Goal: Book appointment/travel/reservation

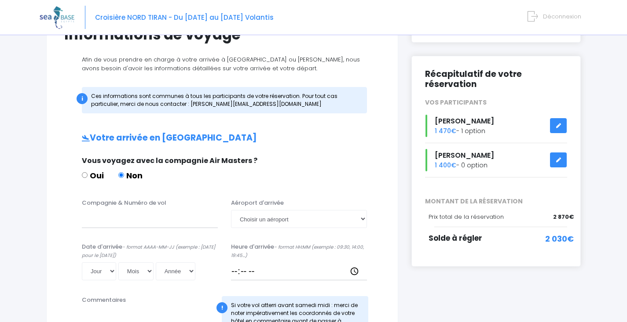
scroll to position [99, 0]
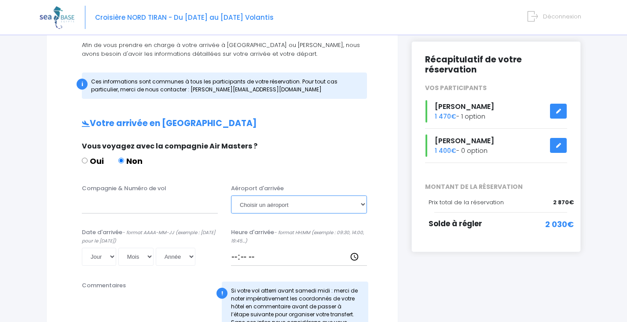
select select "Hurghada"
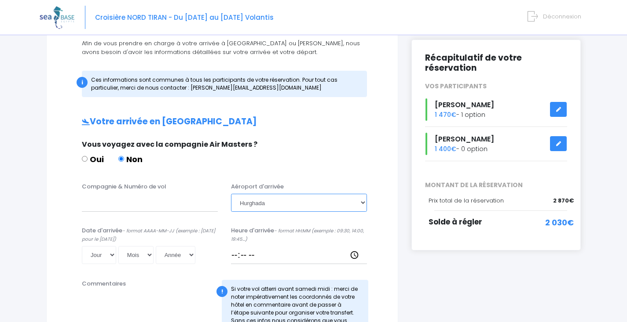
scroll to position [105, 0]
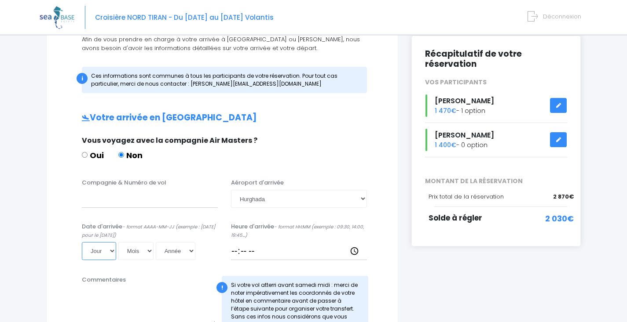
select select "04"
select select "10"
select select "2025"
type input "2025-10-04"
click at [271, 253] on input "Heure d'arrivée - format HH:MM (exemple : 09:30, 14:00, 19:45...)" at bounding box center [299, 251] width 136 height 18
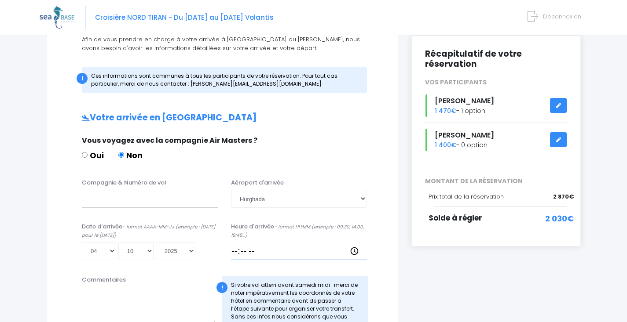
click at [255, 252] on input "Heure d'arrivée - format HH:MM (exemple : 09:30, 14:00, 19:45...)" at bounding box center [299, 251] width 136 height 18
click at [239, 253] on input "Heure d'arrivée - format HH:MM (exemple : 09:30, 14:00, 19:45...)" at bounding box center [299, 251] width 136 height 18
click at [135, 202] on input "Compagnie & Numéro de vol" at bounding box center [150, 199] width 136 height 18
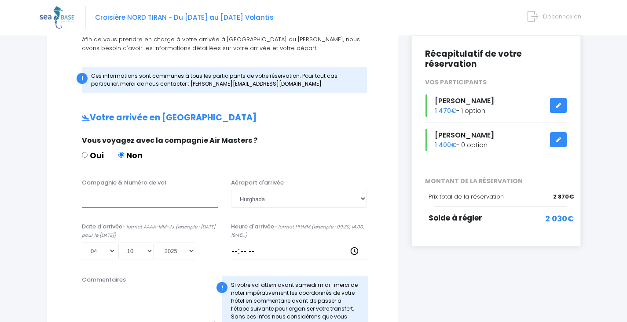
click at [135, 203] on input "Compagnie & Numéro de vol" at bounding box center [150, 199] width 136 height 18
click at [238, 251] on input "Heure d'arrivée - format HH:MM (exemple : 09:30, 14:00, 19:45...)" at bounding box center [299, 251] width 136 height 18
click at [266, 249] on input "Heure d'arrivée - format HH:MM (exemple : 09:30, 14:00, 19:45...)" at bounding box center [299, 251] width 136 height 18
drag, startPoint x: 267, startPoint y: 249, endPoint x: 272, endPoint y: 252, distance: 5.7
click at [267, 249] on input "Heure d'arrivée - format HH:MM (exemple : 09:30, 14:00, 19:45...)" at bounding box center [299, 251] width 136 height 18
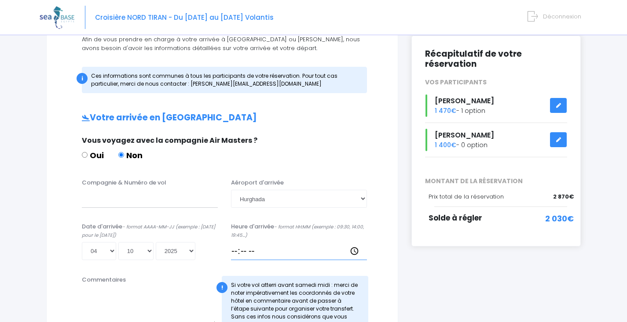
click at [274, 255] on input "Heure d'arrivée - format HH:MM (exemple : 09:30, 14:00, 19:45...)" at bounding box center [299, 251] width 136 height 18
click at [279, 252] on input "Heure d'arrivée - format HH:MM (exemple : 09:30, 14:00, 19:45...)" at bounding box center [299, 251] width 136 height 18
click at [282, 252] on input "Heure d'arrivée - format HH:MM (exemple : 09:30, 14:00, 19:45...)" at bounding box center [299, 251] width 136 height 18
click at [314, 252] on input "Heure d'arrivée - format HH:MM (exemple : 09:30, 14:00, 19:45...)" at bounding box center [299, 251] width 136 height 18
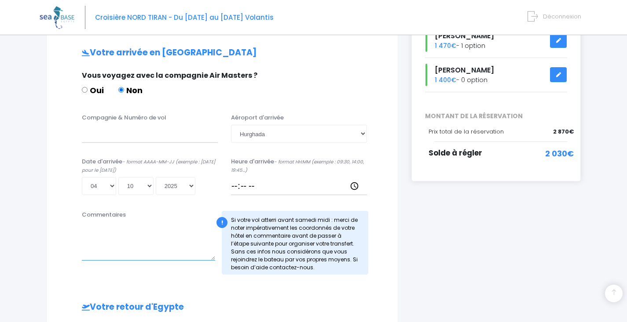
click at [164, 255] on textarea "Commentaires" at bounding box center [148, 241] width 133 height 39
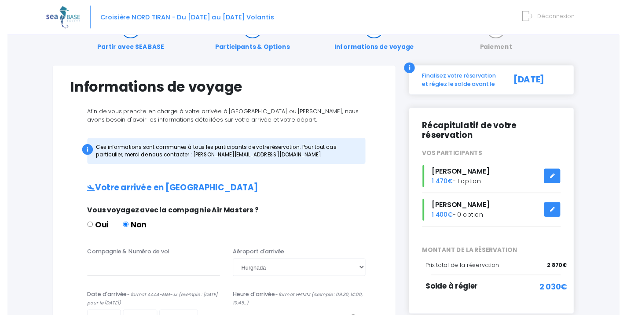
scroll to position [47, 0]
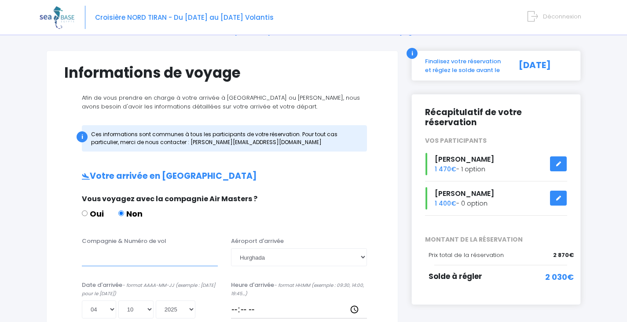
click at [158, 257] on input "Compagnie & Numéro de vol" at bounding box center [150, 258] width 136 height 18
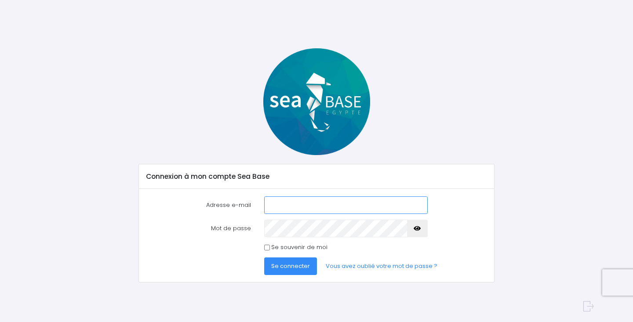
type input "lionelcouzon@yahoo.fr"
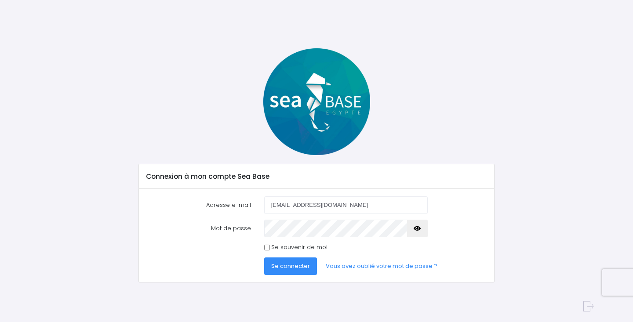
click at [296, 265] on span "Se connecter" at bounding box center [290, 266] width 39 height 8
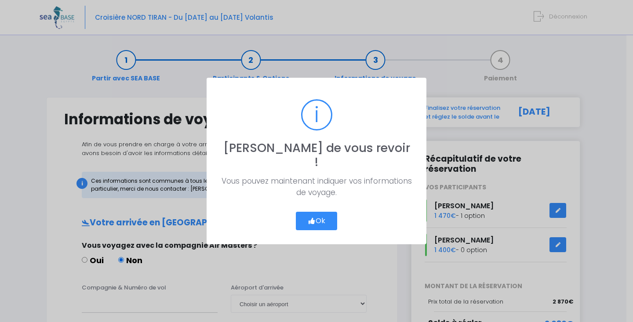
click at [315, 212] on button "Ok" at bounding box center [316, 221] width 41 height 18
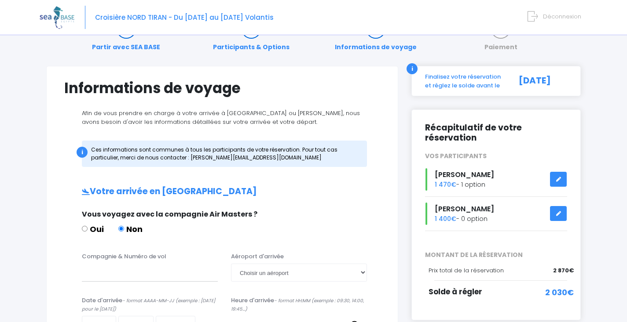
scroll to position [106, 0]
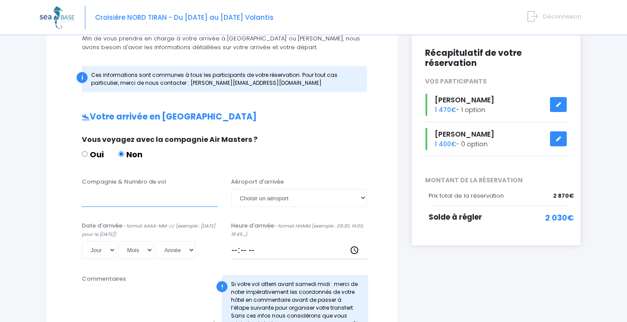
click at [157, 202] on input "Compagnie & Numéro de vol" at bounding box center [150, 198] width 136 height 18
type input "easyJet EJU4471"
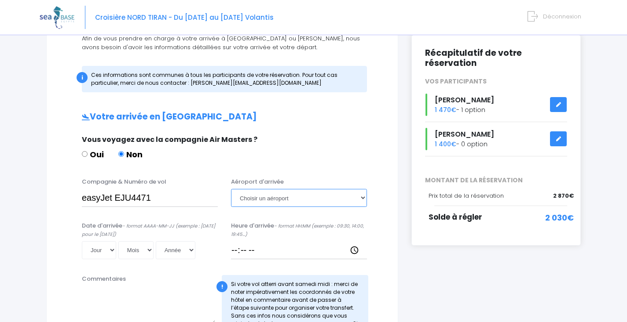
select select "Hurghada"
select select "04"
select select "10"
select select "2025"
type input "[DATE]"
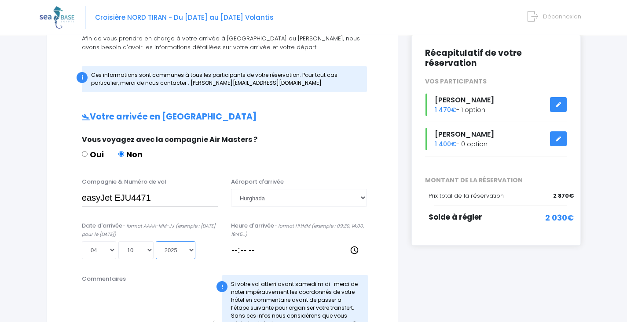
scroll to position [108, 0]
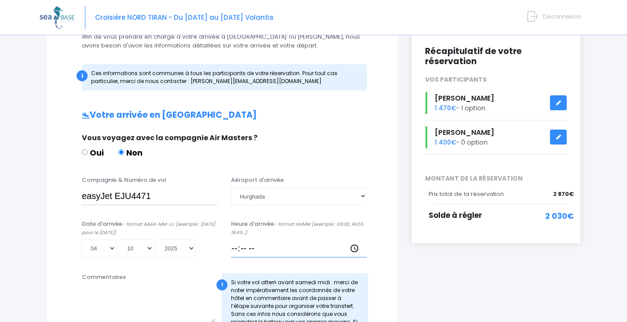
click at [239, 248] on input "Heure d'arrivée - format HH:MM (exemple : 09:30, 14:00, 19:45...)" at bounding box center [299, 249] width 136 height 18
click at [273, 249] on input "Heure d'arrivée - format HH:MM (exemple : 09:30, 14:00, 19:45...)" at bounding box center [299, 249] width 136 height 18
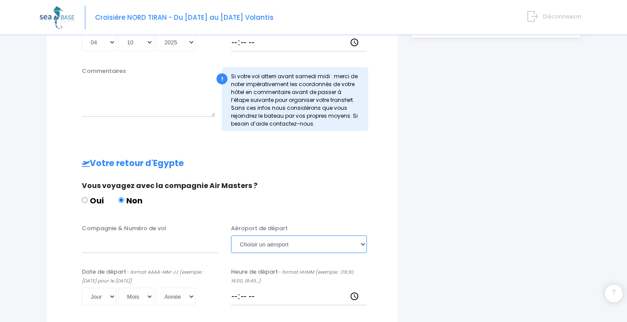
scroll to position [330, 0]
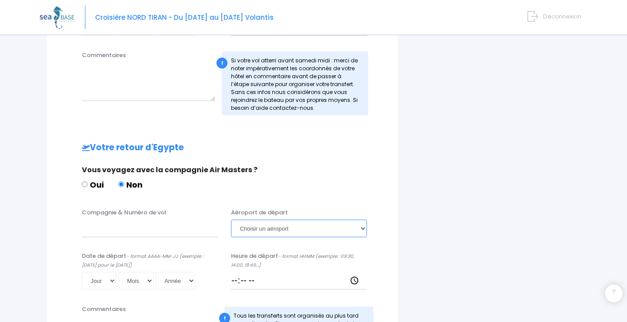
select select "Hurghada"
click at [172, 231] on input "Compagnie & Numéro de vol" at bounding box center [150, 229] width 136 height 18
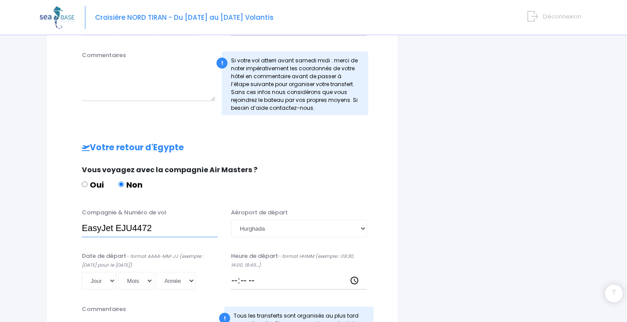
type input "EasyJet EJU4472"
click at [241, 282] on input "Heure de départ - format HH:MM (exemple : 09:30, 14:00, 19:45...)" at bounding box center [299, 281] width 136 height 18
click at [260, 282] on input "Heure de départ - format HH:MM (exemple : 09:30, 14:00, 19:45...)" at bounding box center [299, 281] width 136 height 18
click at [251, 280] on input "Heure de départ - format HH:MM (exemple : 09:30, 14:00, 19:45...)" at bounding box center [299, 281] width 136 height 18
type input "20:15"
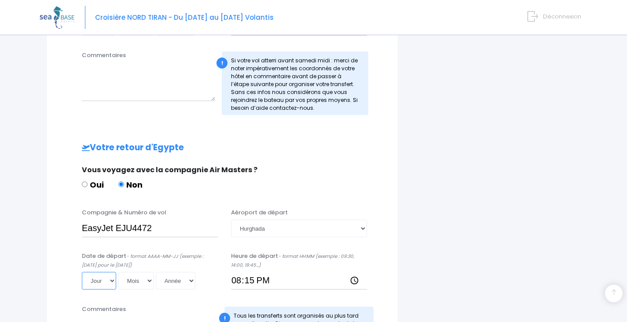
select select "11"
select select "10"
select select "2025"
type input "2025-10-11"
click at [178, 300] on div "Votre arrivée en Egypte Vous voyagez avec la compagnie Air Masters ? Oui Non Co…" at bounding box center [222, 129] width 316 height 482
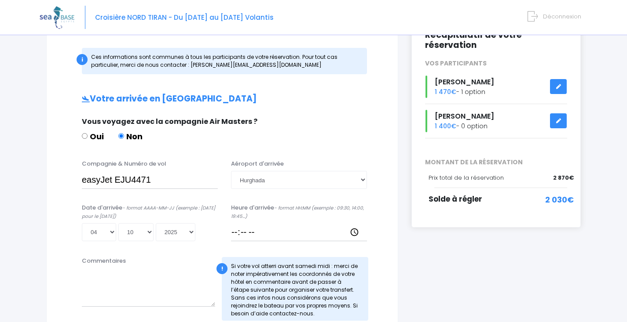
scroll to position [193, 0]
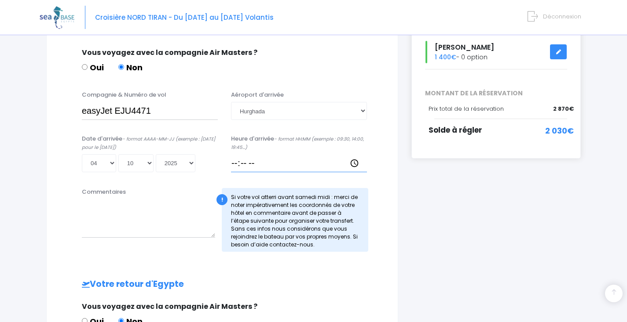
click at [259, 165] on input "Heure d'arrivée - format HH:MM (exemple : 09:30, 14:00, 19:45...)" at bounding box center [299, 163] width 136 height 18
click at [260, 165] on input "Heure d'arrivée - format HH:MM (exemple : 09:30, 14:00, 19:45...)" at bounding box center [299, 163] width 136 height 18
click at [255, 165] on input "Heure d'arrivée - format HH:MM (exemple : 09:30, 14:00, 19:45...)" at bounding box center [299, 163] width 136 height 18
click at [254, 165] on input "Heure d'arrivée - format HH:MM (exemple : 09:30, 14:00, 19:45...)" at bounding box center [299, 163] width 136 height 18
type input "19:30"
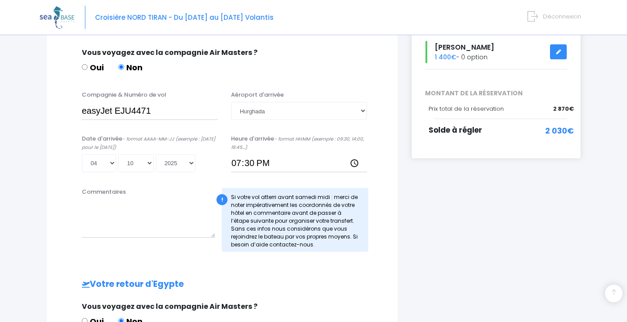
click at [272, 174] on div "Date d'arrivée - format AAAA-MM-JJ (exemple : 2019-12-31 pour le 31 décembre 20…" at bounding box center [222, 157] width 329 height 44
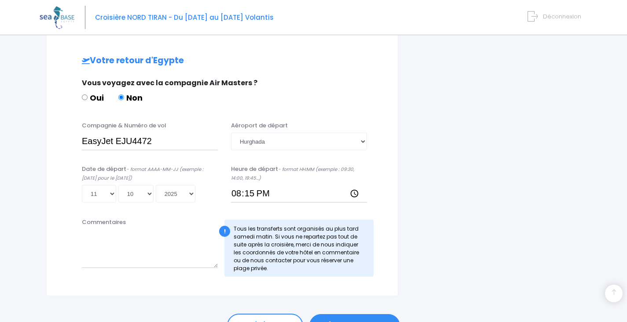
scroll to position [465, 0]
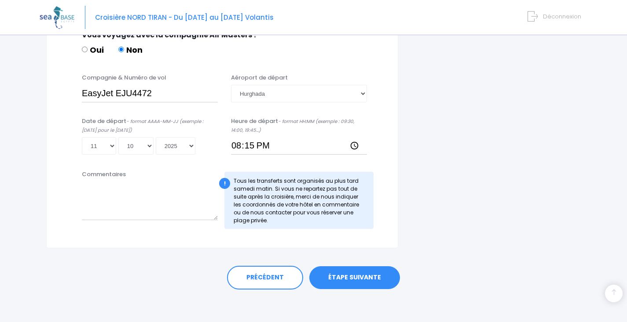
click at [335, 275] on link "ÉTAPE SUIVANTE" at bounding box center [354, 278] width 91 height 23
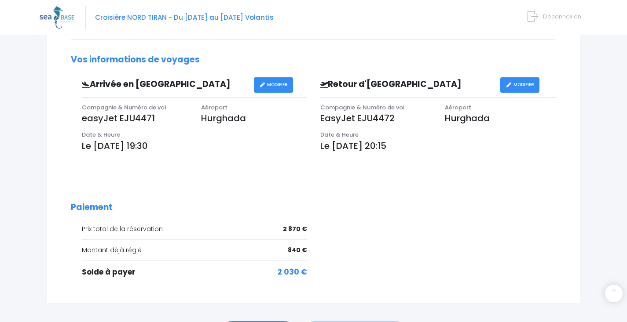
scroll to position [317, 0]
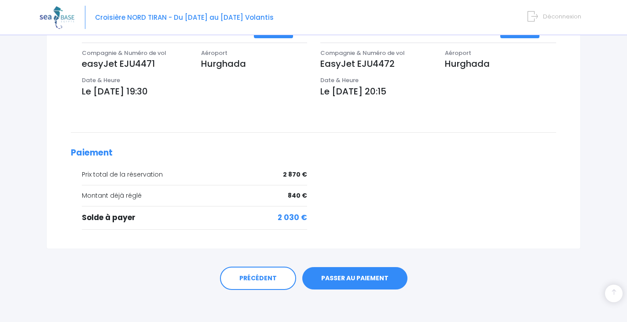
click at [362, 280] on link "PASSER AU PAIEMENT" at bounding box center [354, 278] width 105 height 23
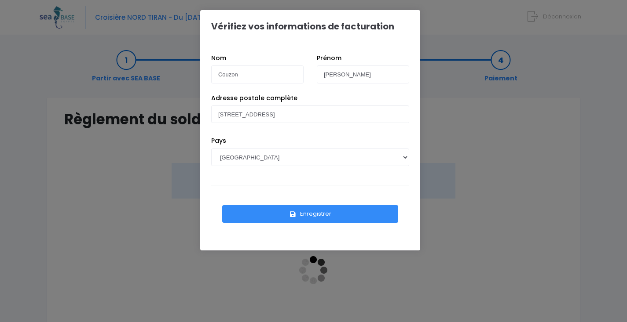
click at [311, 215] on button "Enregistrer" at bounding box center [310, 214] width 176 height 18
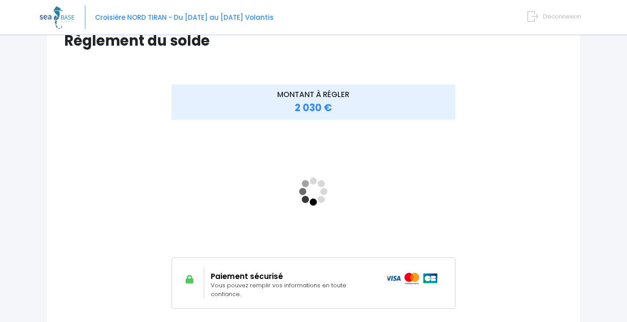
scroll to position [143, 0]
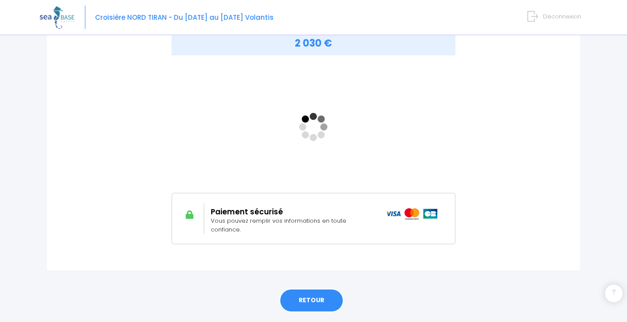
click at [318, 296] on link "RETOUR" at bounding box center [311, 301] width 64 height 24
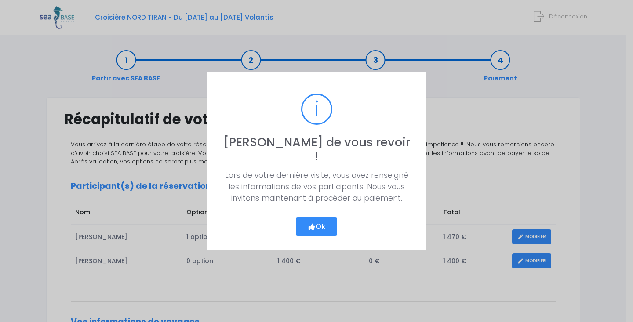
click at [335, 218] on button "Ok" at bounding box center [316, 227] width 41 height 18
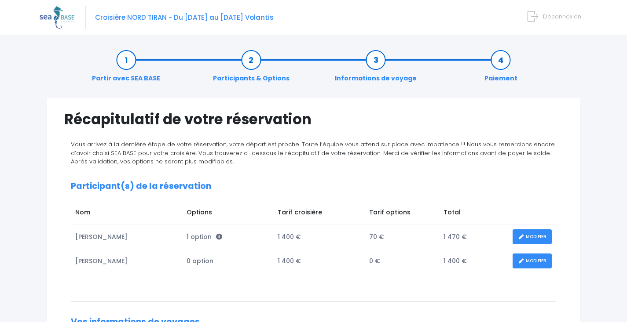
click at [569, 19] on span "Déconnexion" at bounding box center [562, 16] width 38 height 8
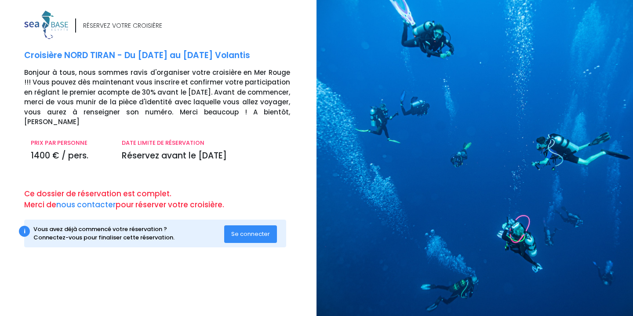
click at [254, 230] on span "Se connecter" at bounding box center [250, 234] width 39 height 8
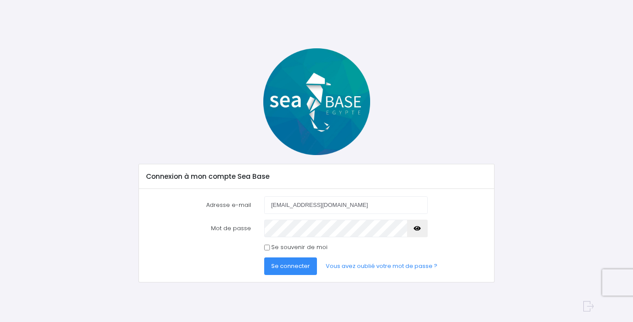
type input "[EMAIL_ADDRESS][DOMAIN_NAME]"
click at [168, 212] on label "Adresse e-mail" at bounding box center [198, 206] width 118 height 18
click at [264, 212] on input "[EMAIL_ADDRESS][DOMAIN_NAME]" at bounding box center [346, 206] width 164 height 18
